Goal: Task Accomplishment & Management: Complete application form

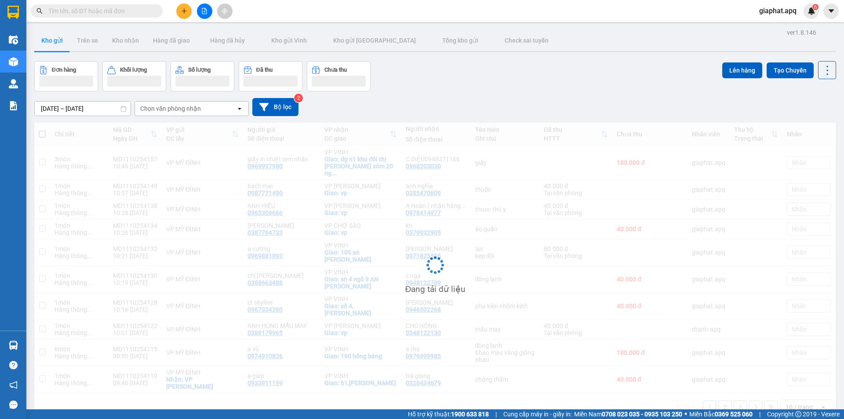
click at [120, 8] on input "text" at bounding box center [100, 11] width 104 height 10
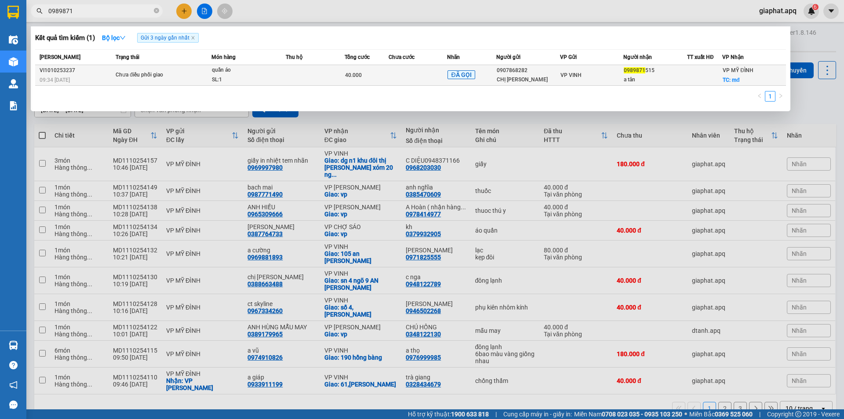
type input "0989871"
click at [394, 77] on td at bounding box center [417, 75] width 59 height 21
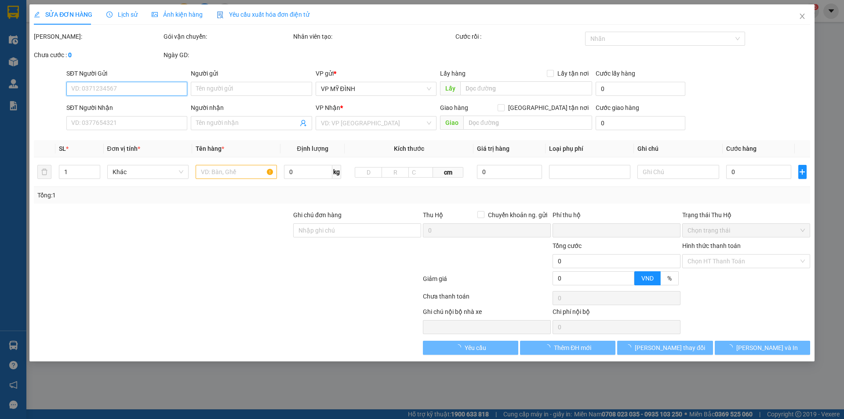
type input "0907868282"
type input "CHỊ [PERSON_NAME]"
type input "0989871515"
type input "a tân"
checkbox input "true"
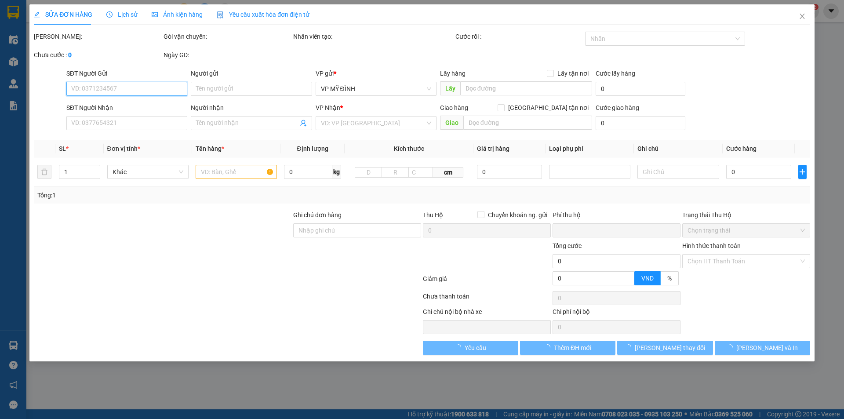
type input "mđ"
type input "0"
type input "40.000"
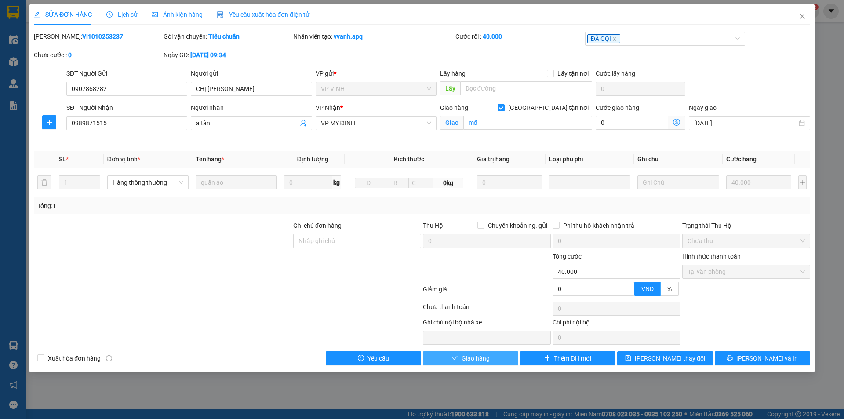
click at [481, 360] on span "Giao hàng" at bounding box center [475, 358] width 28 height 10
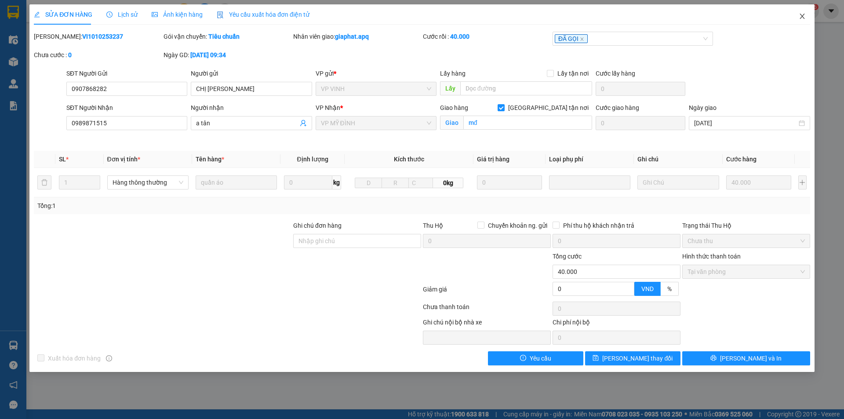
click at [801, 15] on icon "close" at bounding box center [801, 16] width 7 height 7
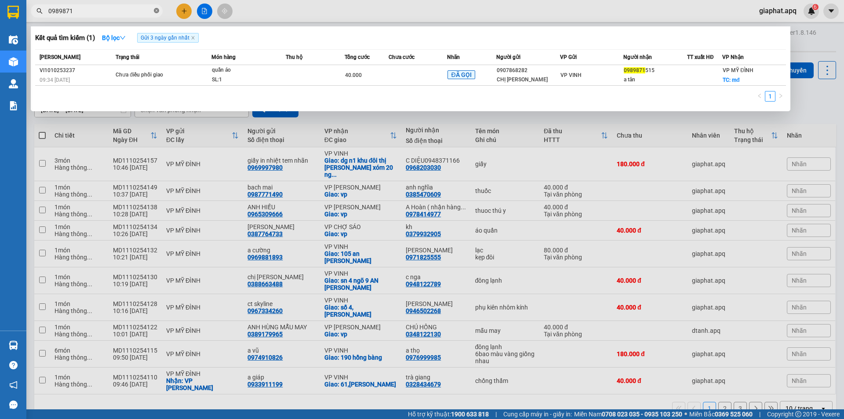
click at [156, 9] on icon "close-circle" at bounding box center [156, 10] width 5 height 5
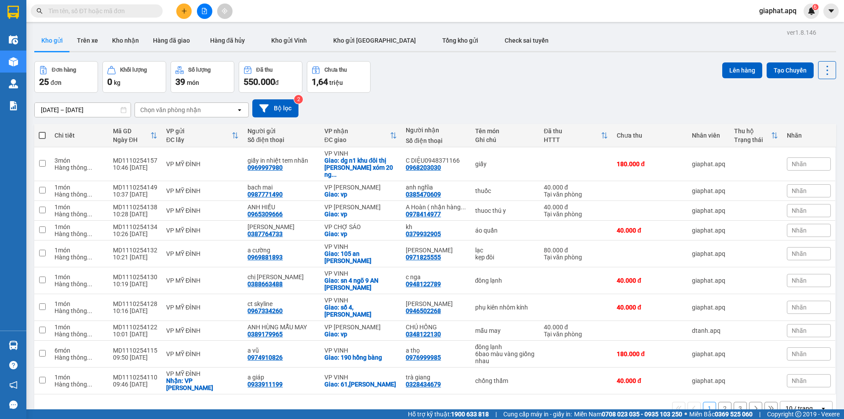
click at [112, 12] on input "text" at bounding box center [100, 11] width 104 height 10
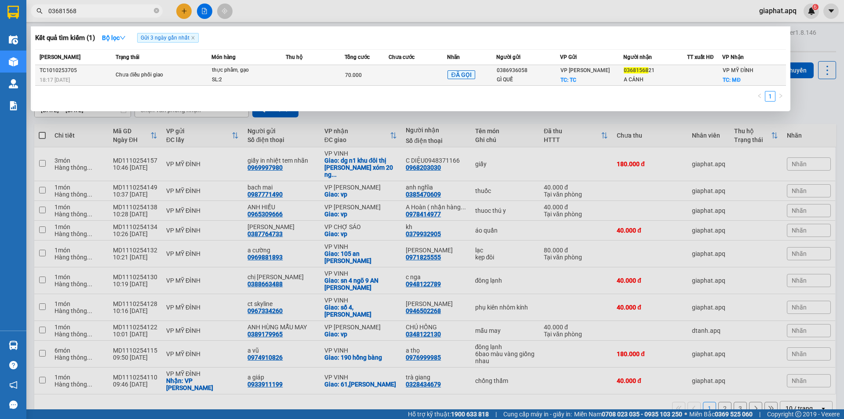
type input "03681568"
click at [421, 76] on td at bounding box center [417, 75] width 59 height 21
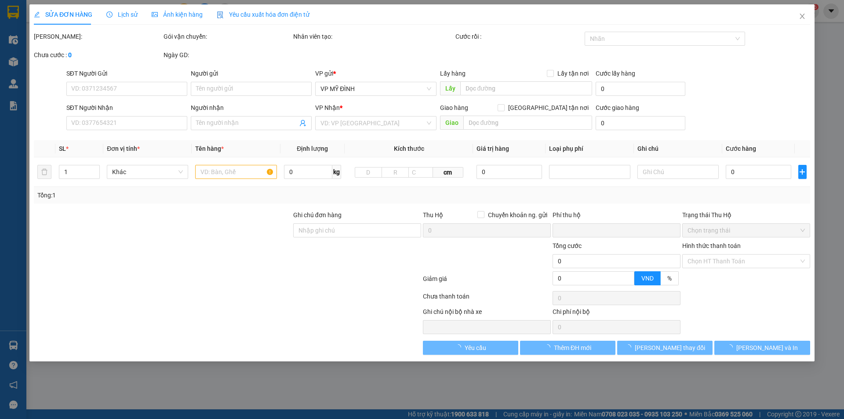
type input "0386936058"
type input "GÌ QUẾ"
checkbox input "true"
type input "TC"
type input "0368156821"
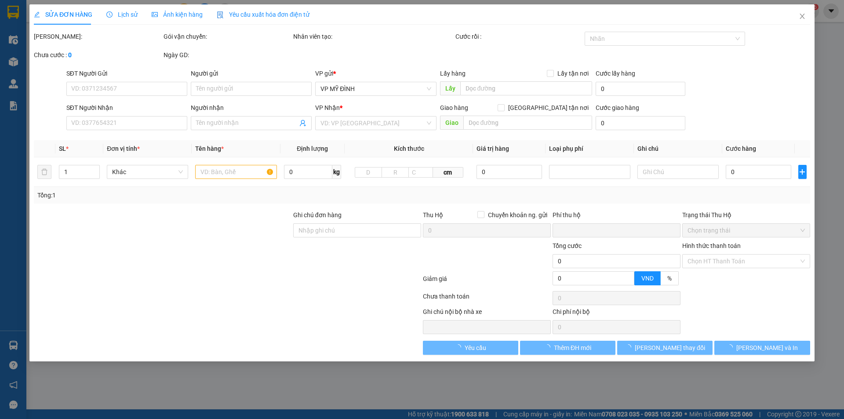
type input "A CẢNH"
checkbox input "true"
type input "MĐ"
type input "0"
type input "70.000"
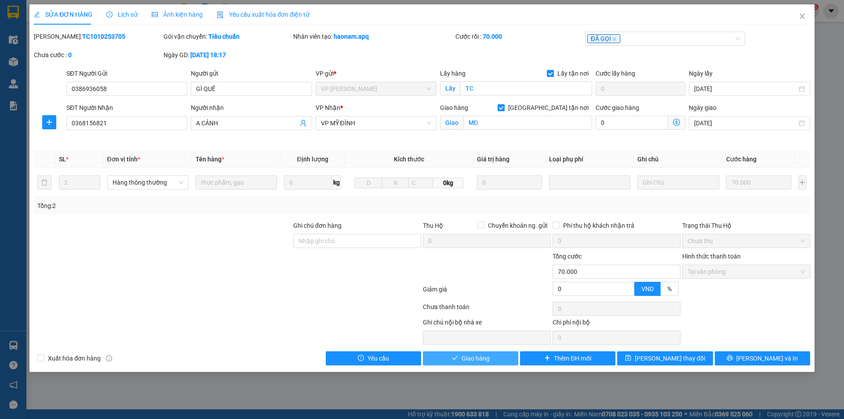
click at [465, 358] on span "Giao hàng" at bounding box center [475, 358] width 28 height 10
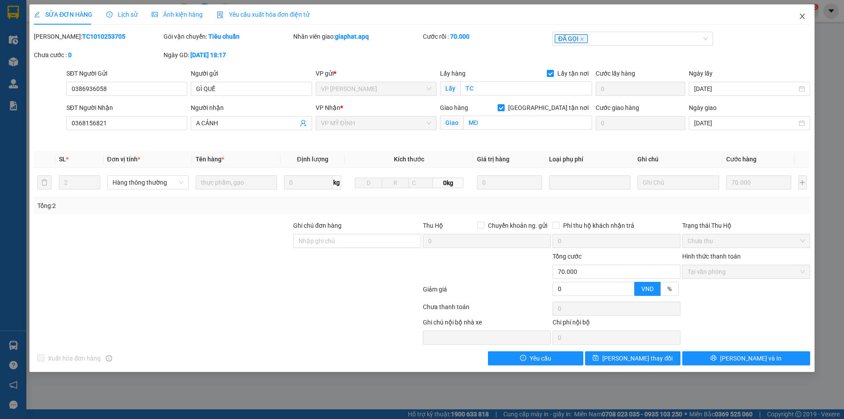
click at [801, 12] on span "Close" at bounding box center [802, 16] width 25 height 25
